Goal: Task Accomplishment & Management: Manage account settings

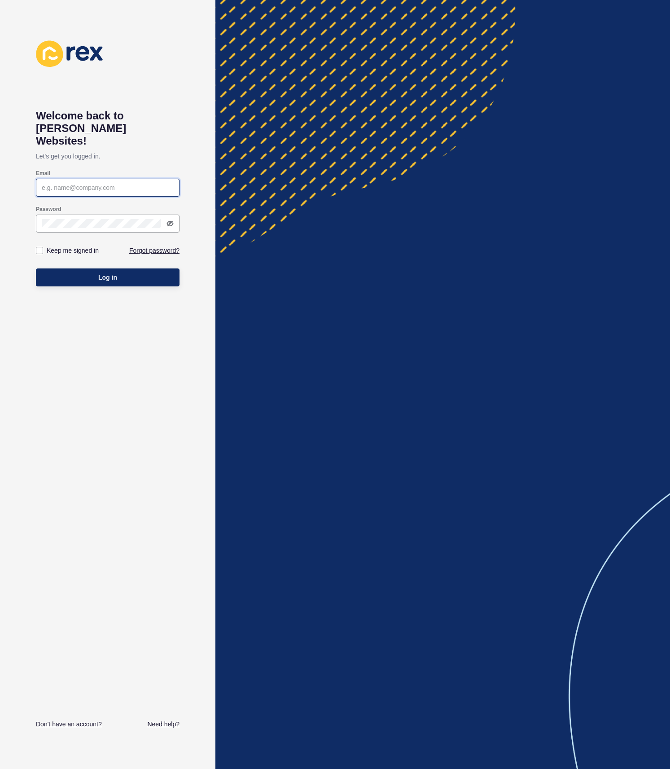
click at [122, 183] on input "Email" at bounding box center [108, 187] width 132 height 9
click at [150, 317] on div "Welcome back to [PERSON_NAME] Websites! Let's get you logged in. Email Password…" at bounding box center [108, 384] width 144 height 688
click at [82, 720] on link "Don't have an account?" at bounding box center [69, 724] width 66 height 9
click at [170, 246] on link "Forgot password?" at bounding box center [154, 250] width 50 height 9
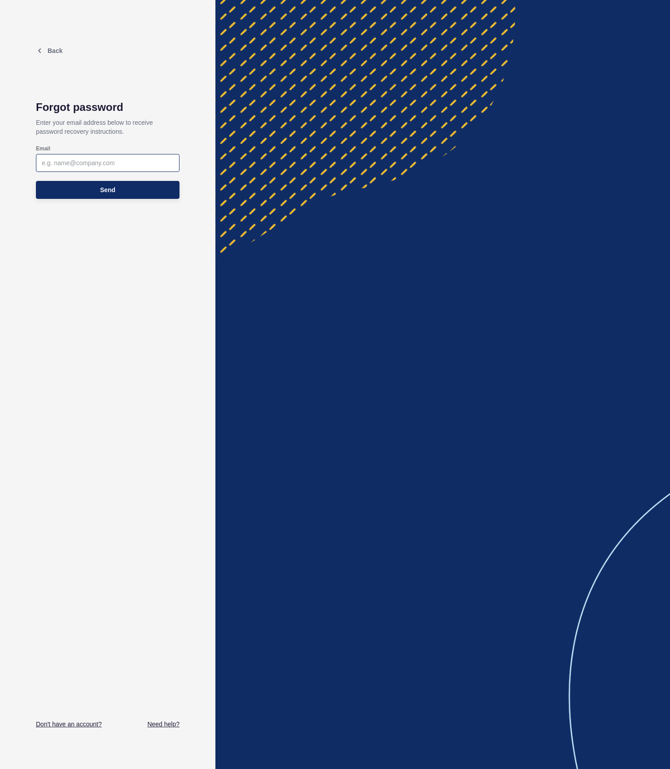
click at [153, 156] on div at bounding box center [108, 163] width 144 height 18
click at [152, 159] on input "Email" at bounding box center [108, 162] width 132 height 9
type input "[EMAIL_ADDRESS][DOMAIN_NAME]"
click at [102, 185] on button "Send" at bounding box center [108, 190] width 144 height 18
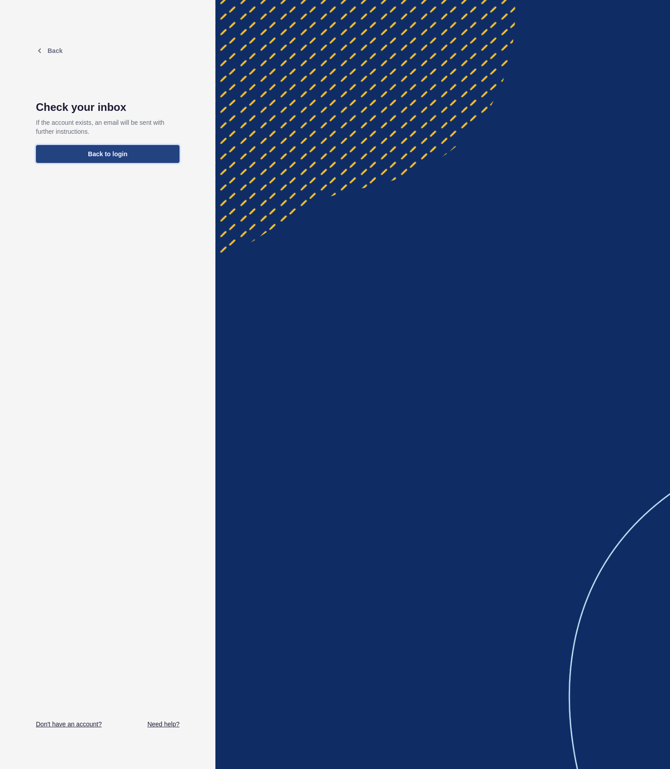
click at [119, 156] on span "Back to login" at bounding box center [108, 154] width 40 height 9
